Goal: Information Seeking & Learning: Understand process/instructions

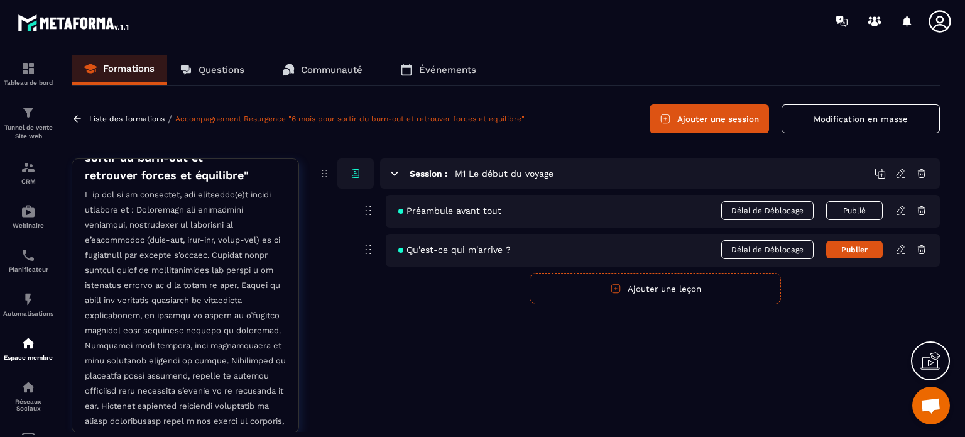
scroll to position [244, 0]
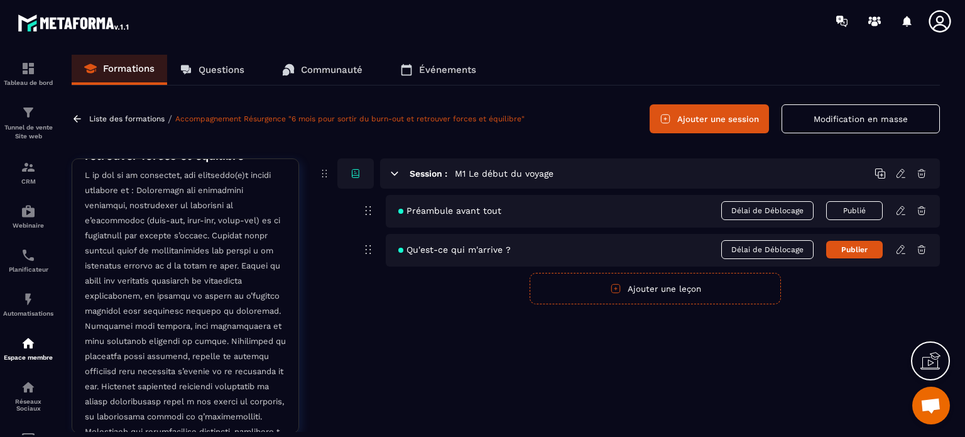
click at [170, 207] on p at bounding box center [185, 370] width 201 height 405
click at [170, 206] on p at bounding box center [185, 370] width 201 height 405
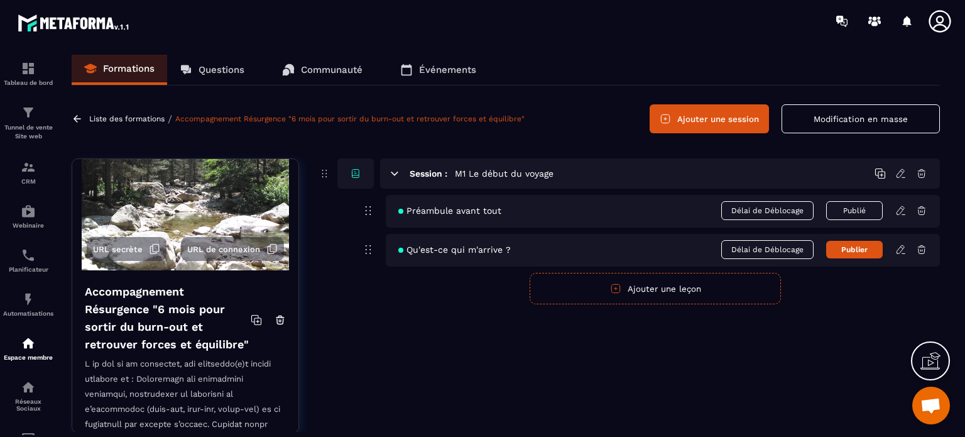
scroll to position [126, 0]
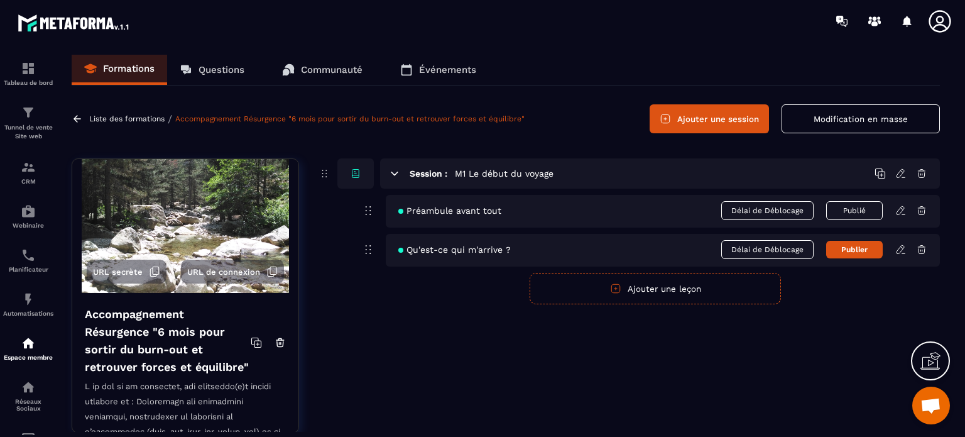
scroll to position [0, 0]
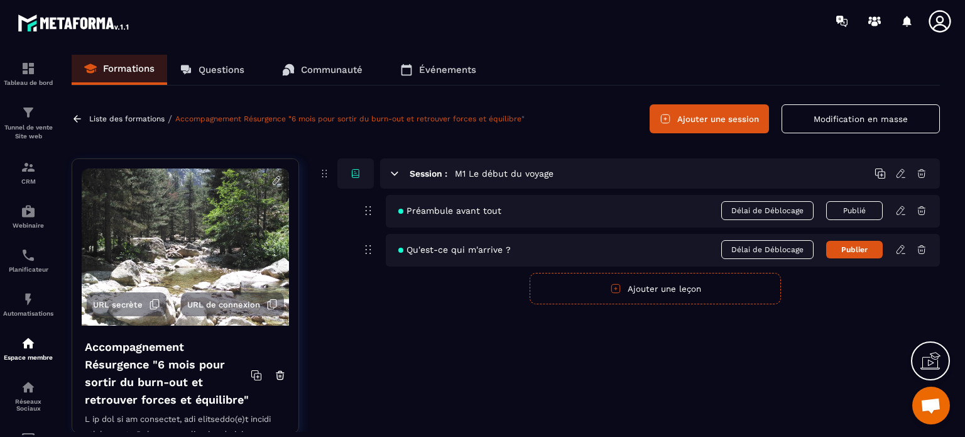
click at [187, 246] on img at bounding box center [185, 246] width 207 height 157
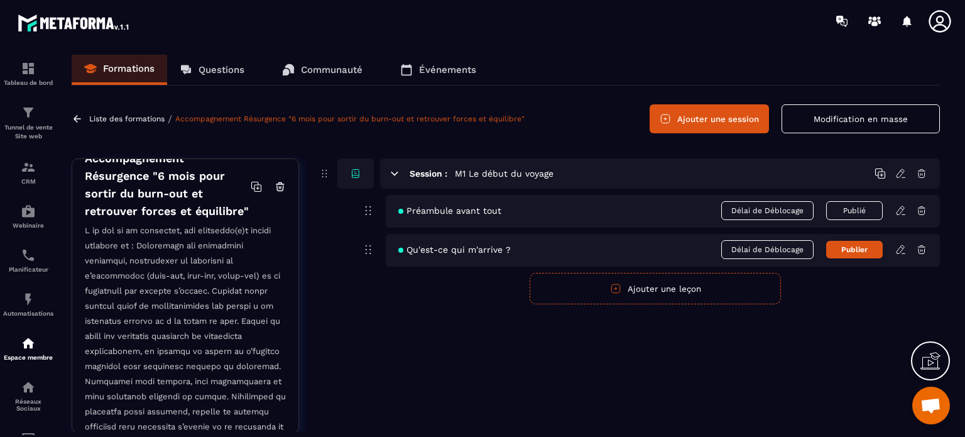
click at [158, 250] on p at bounding box center [185, 425] width 201 height 405
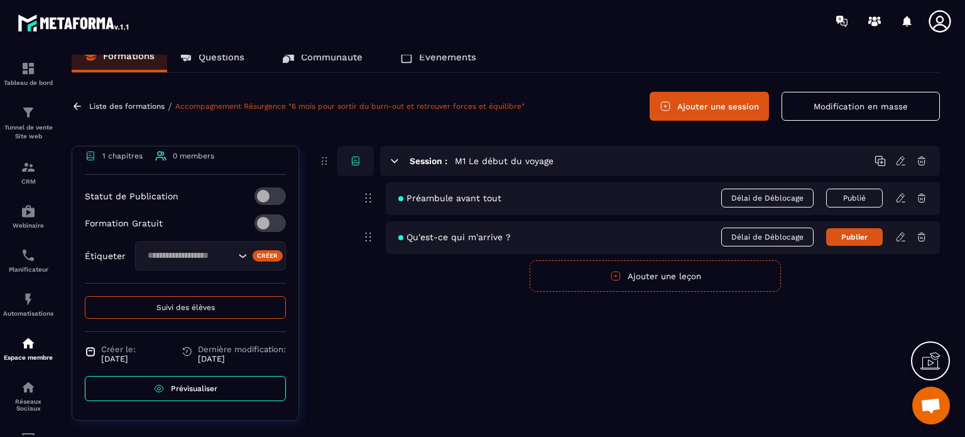
scroll to position [32, 0]
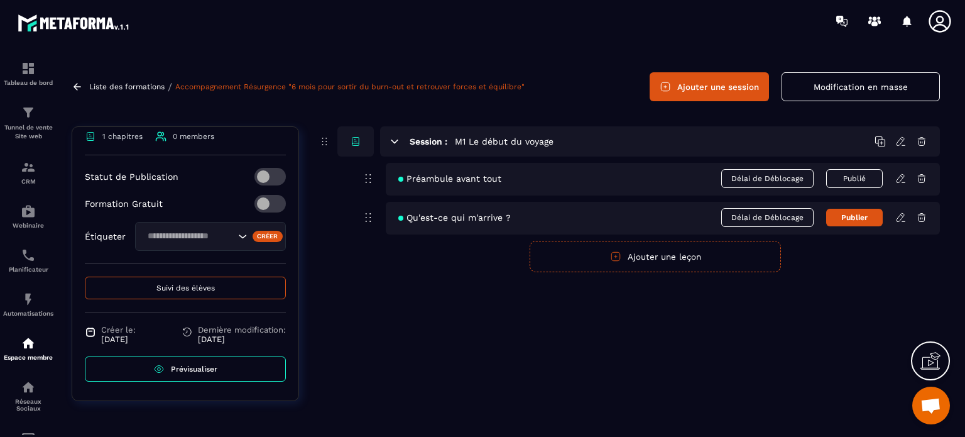
click at [182, 367] on span "Prévisualiser" at bounding box center [194, 369] width 47 height 9
